Goal: Information Seeking & Learning: Learn about a topic

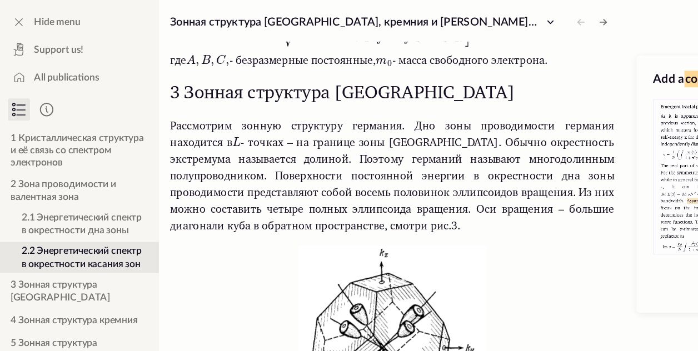
scroll to position [2117, 0]
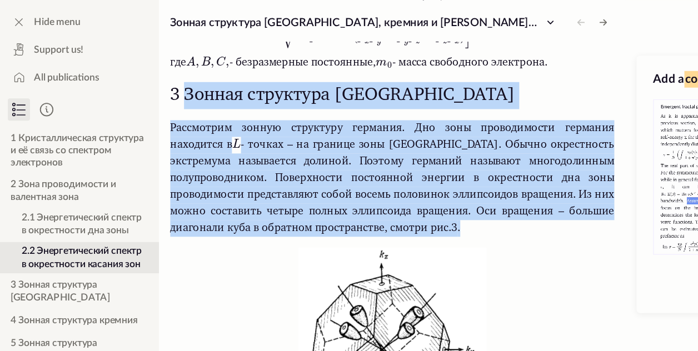
drag, startPoint x: 150, startPoint y: 74, endPoint x: 325, endPoint y: 181, distance: 205.1
copy section "Зонная структура германия Рассмотрим зонную структуру германия. Дно зоны провод…"
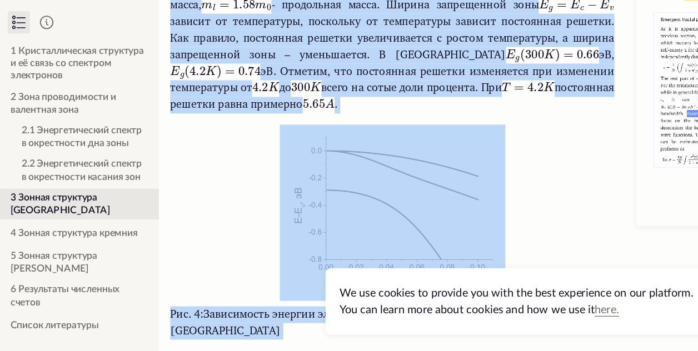
scroll to position [2541, 0]
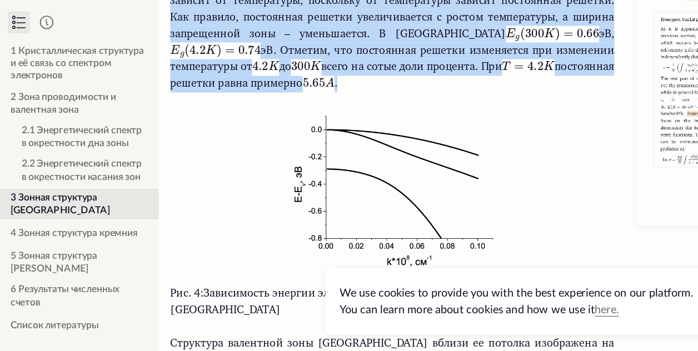
drag, startPoint x: 136, startPoint y: 116, endPoint x: 320, endPoint y: 145, distance: 186.3
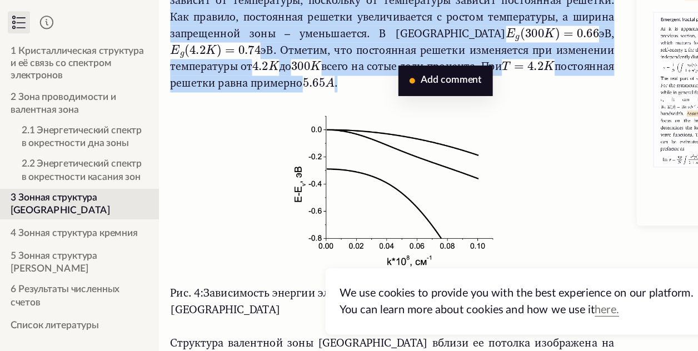
copy section "Lorem ipsumdolo sitametcon a elitseddoei tem inci utlaboreetdo magna aliquaen a…"
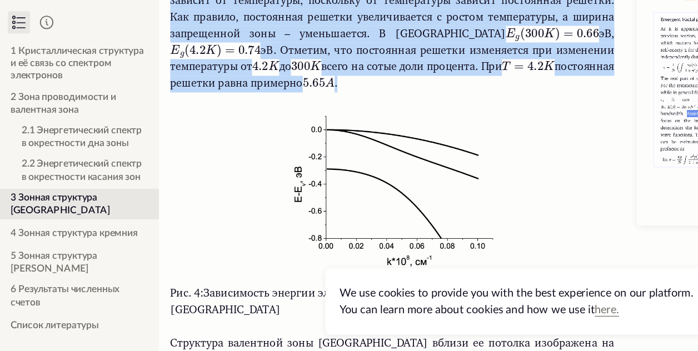
copy section "Lorem ipsumdolo sitametcon a elitseddoei tem inci utlaboreetdo magna aliquaen a…"
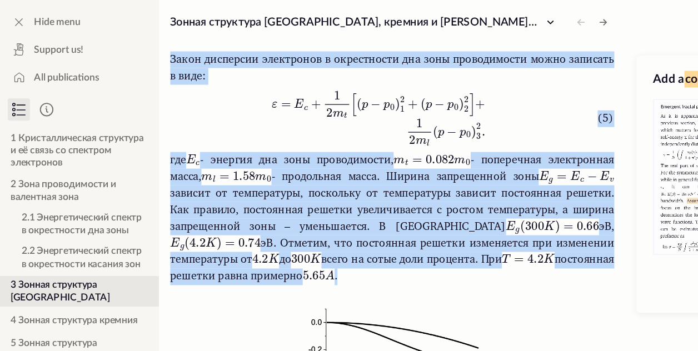
scroll to position [2455, 0]
click at [244, 85] on mjx-c at bounding box center [245, 86] width 3 height 3
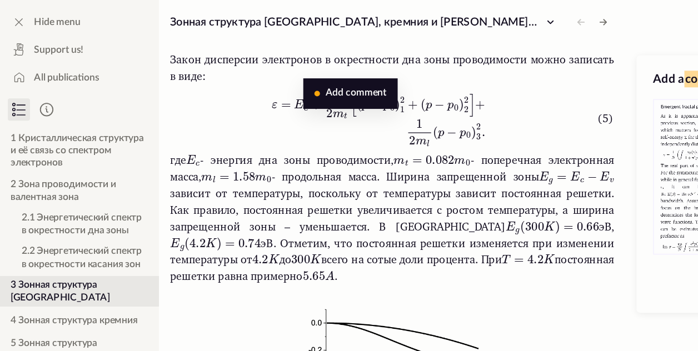
click at [243, 85] on button "Add comment" at bounding box center [281, 75] width 76 height 24
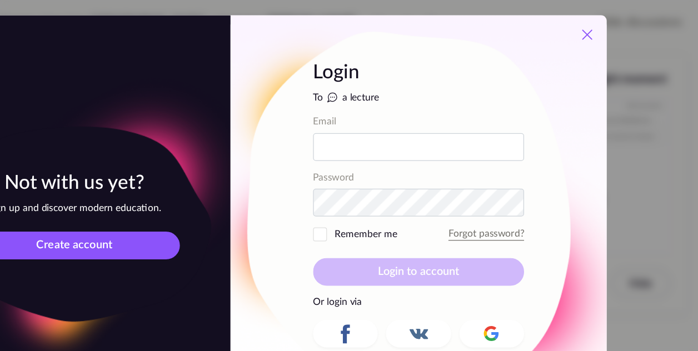
click at [610, 26] on icon at bounding box center [609, 27] width 13 height 13
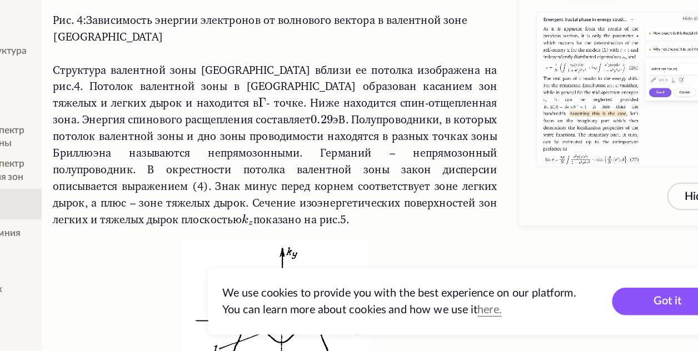
scroll to position [2762, 0]
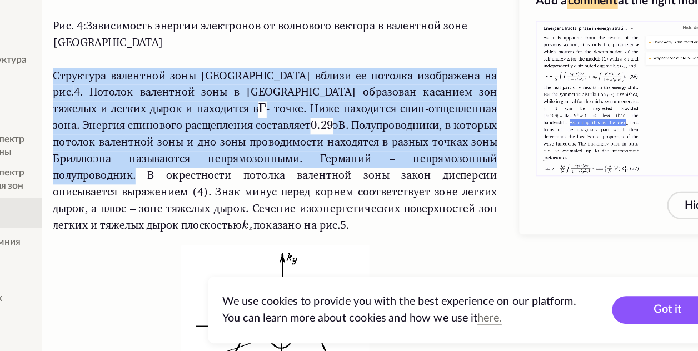
drag, startPoint x: 395, startPoint y: 192, endPoint x: 133, endPoint y: 126, distance: 269.5
copy p "Структура валентной зоны [GEOGRAPHIC_DATA] вблизи ее потолка изображена на рис.…"
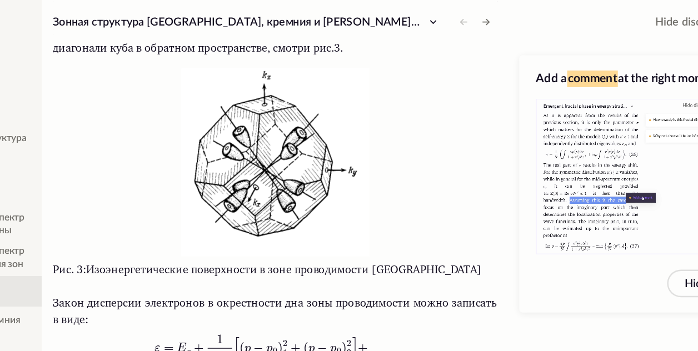
scroll to position [2258, 0]
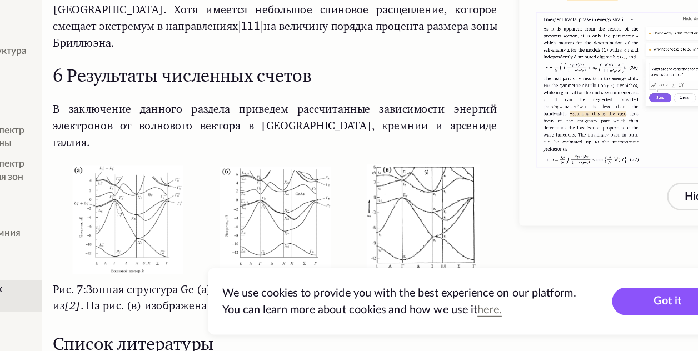
scroll to position [4216, 0]
